Goal: Task Accomplishment & Management: Use online tool/utility

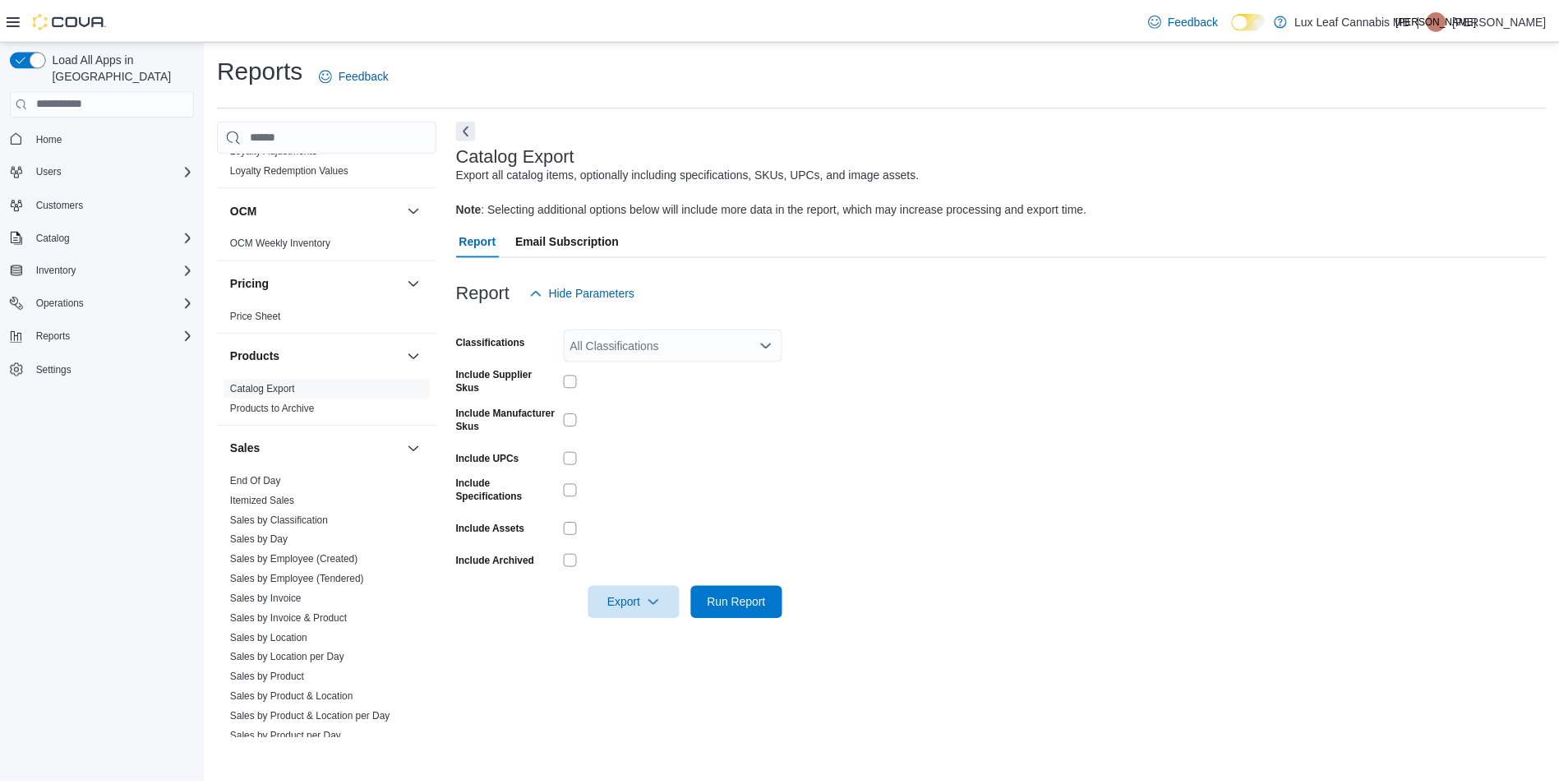
scroll to position [732, 0]
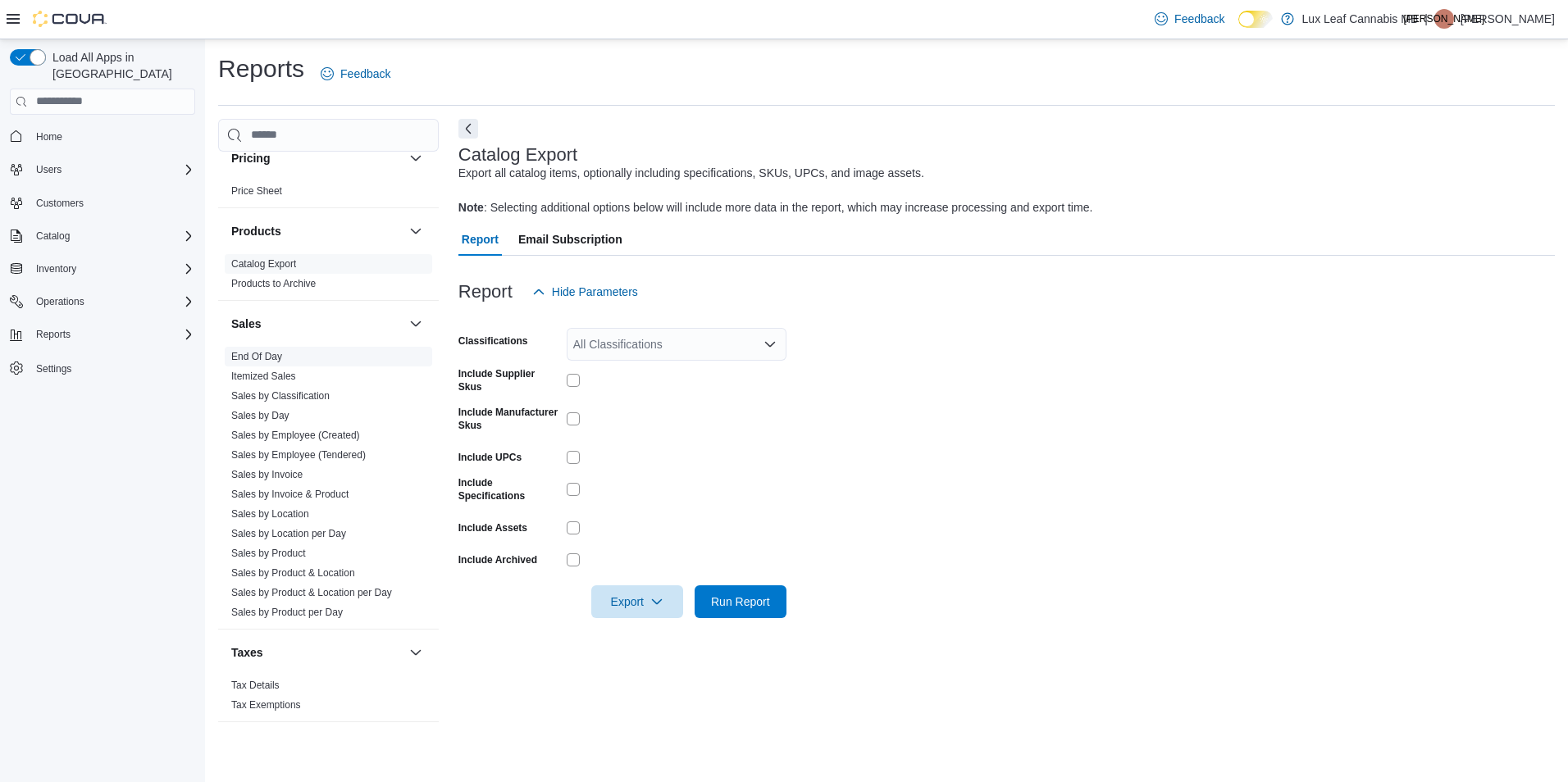
click at [263, 350] on link "End Of Day" at bounding box center [256, 356] width 50 height 12
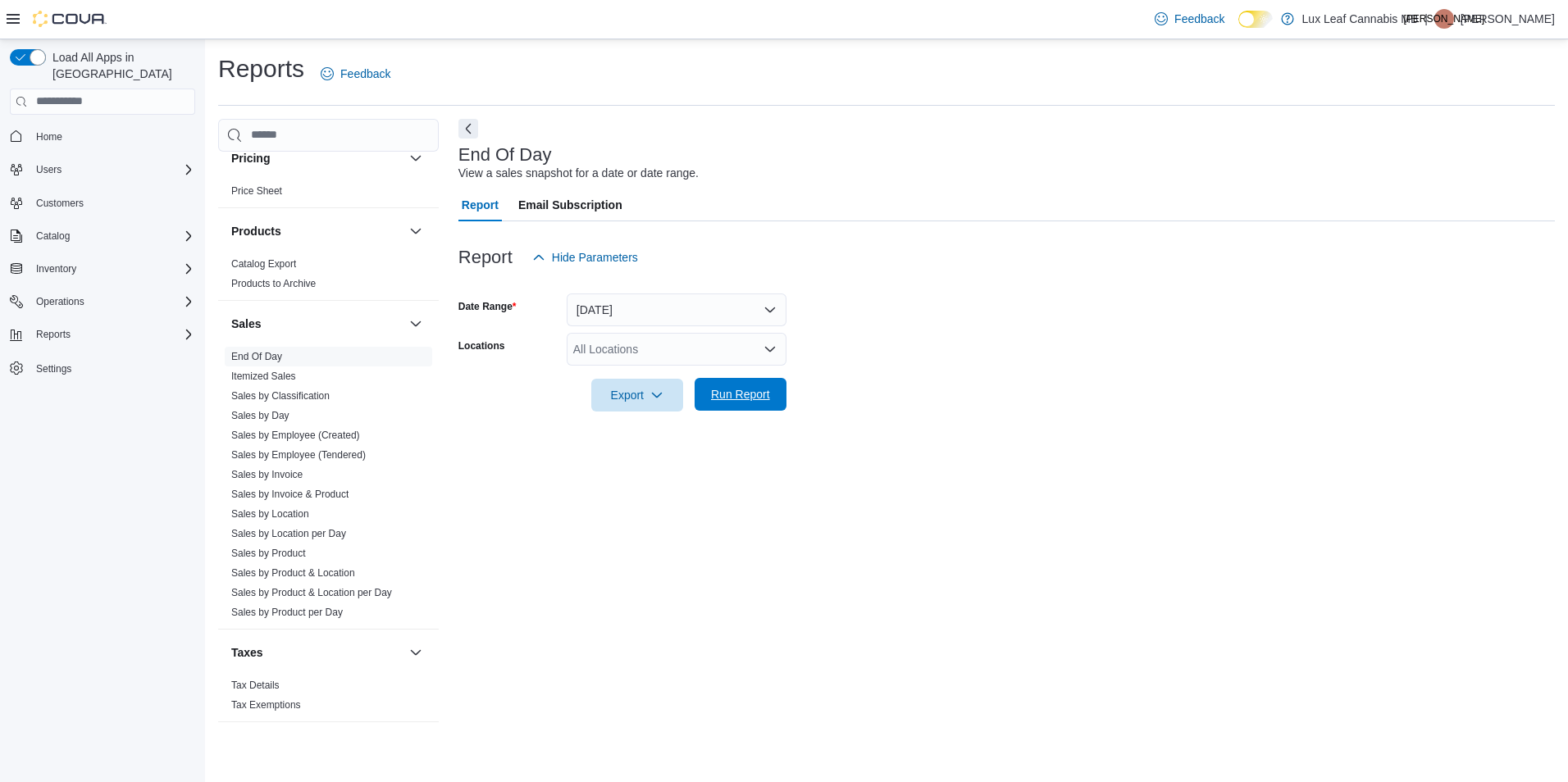
click at [776, 396] on span "Run Report" at bounding box center [740, 394] width 72 height 33
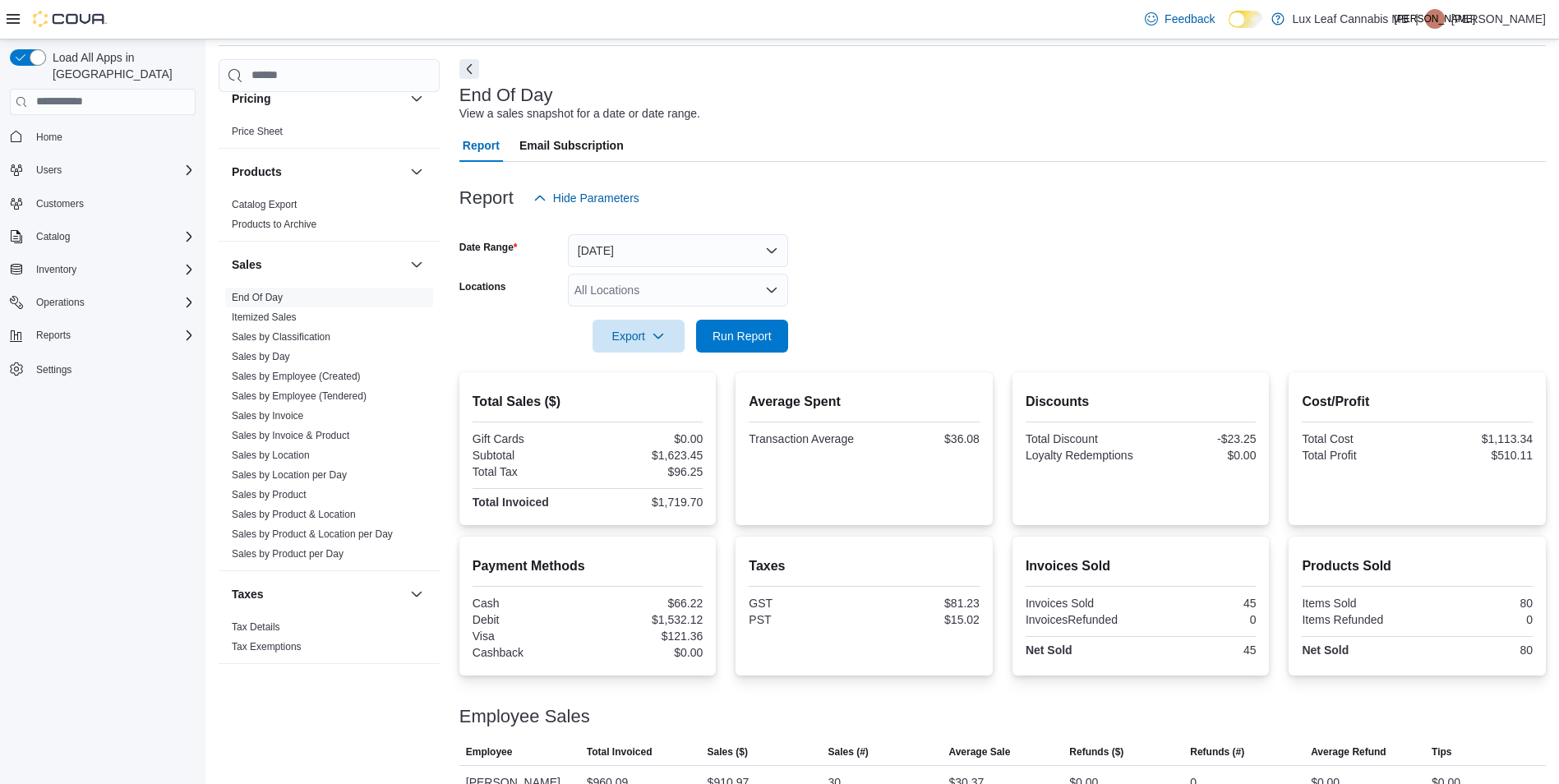
scroll to position [123, 0]
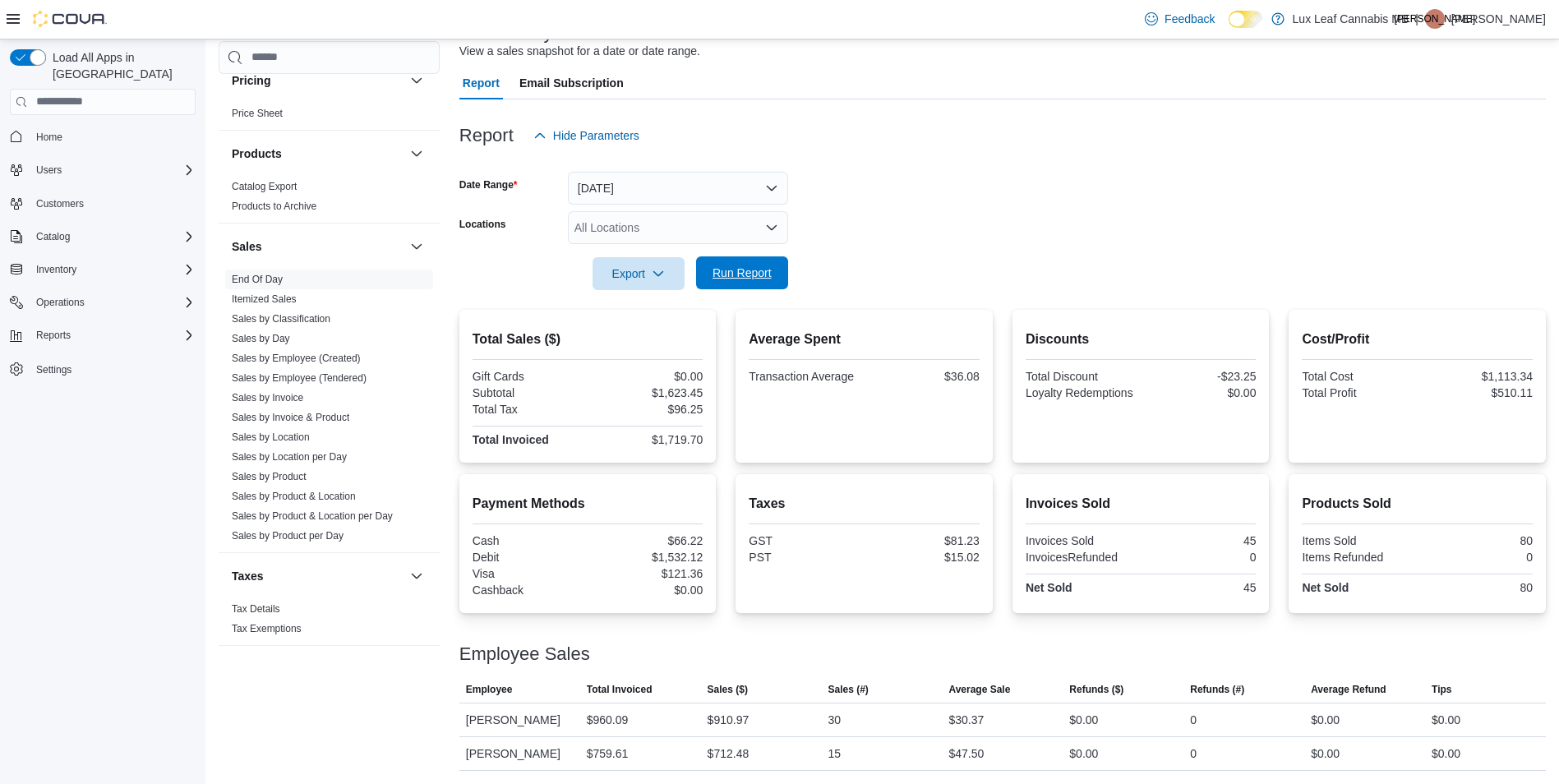
click at [749, 269] on span "Run Report" at bounding box center [742, 273] width 59 height 17
click at [713, 269] on span "Run Report" at bounding box center [742, 273] width 59 height 17
click at [743, 282] on span "Run Report" at bounding box center [742, 273] width 72 height 33
click at [1001, 206] on form "Date Range [DATE] Locations All Locations Export Run Report" at bounding box center [1002, 220] width 1087 height 138
